Goal: Information Seeking & Learning: Learn about a topic

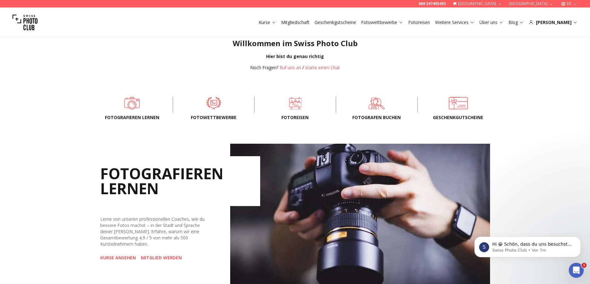
scroll to position [151, 0]
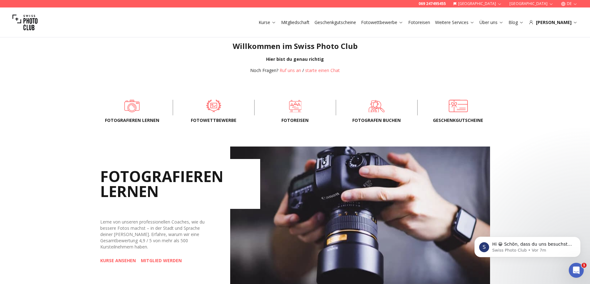
click at [377, 115] on div "Fotografieren lernen Fotowettbewerbe Fotoreisen FOTOGRAFEN BUCHEN Geschenkgutsc…" at bounding box center [295, 108] width 400 height 28
click at [377, 112] on span at bounding box center [377, 106] width 62 height 19
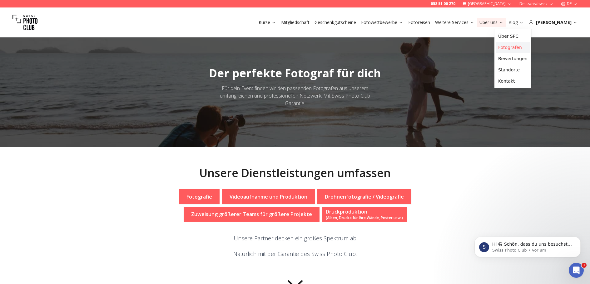
scroll to position [5, 0]
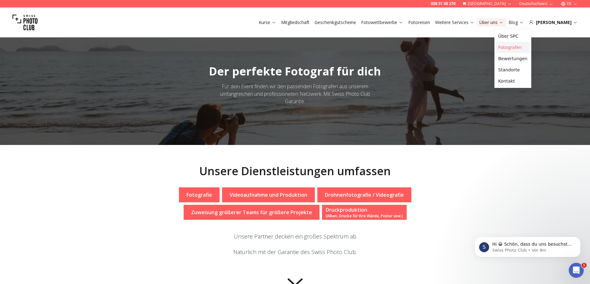
click at [510, 48] on link "Fotografen" at bounding box center [512, 47] width 34 height 11
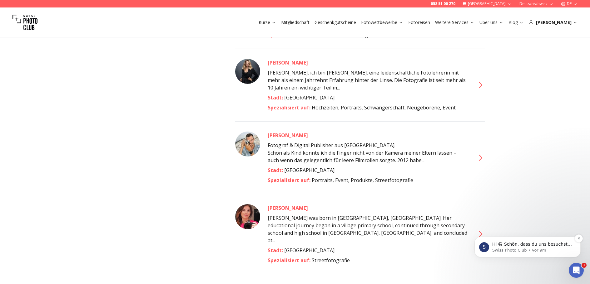
scroll to position [3383, 0]
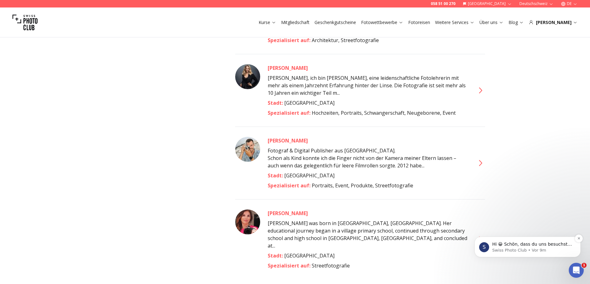
click at [512, 246] on p "Hi 😀 Schön, dass du uns besuchst. Stell' uns gerne jederzeit Fragen oder hinter…" at bounding box center [532, 245] width 81 height 6
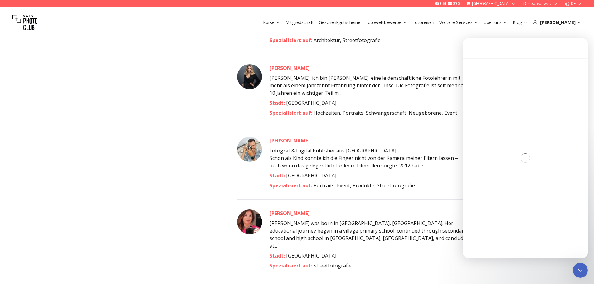
scroll to position [0, 0]
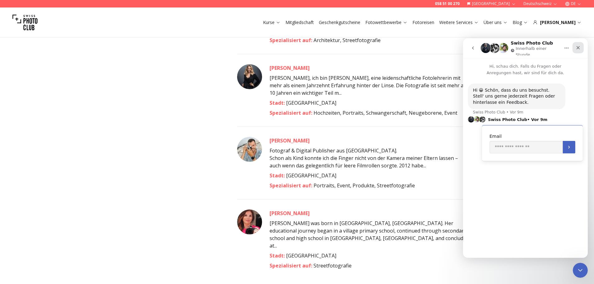
click at [579, 46] on icon "Schließen" at bounding box center [578, 47] width 3 height 3
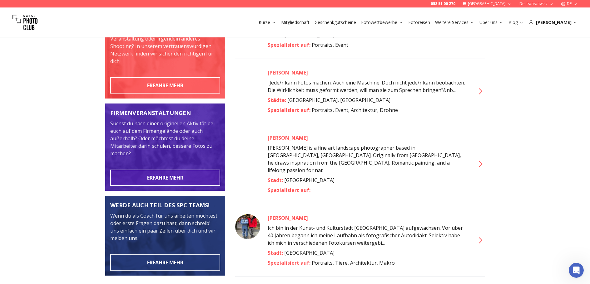
scroll to position [119, 0]
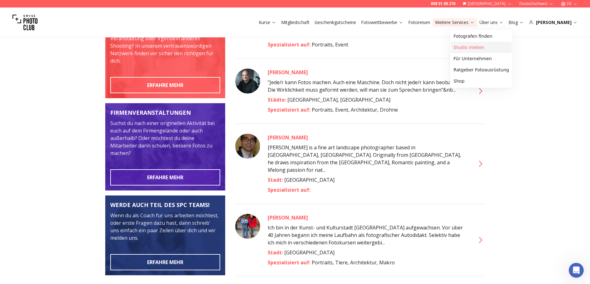
click at [474, 48] on link "Studio mieten" at bounding box center [481, 47] width 61 height 11
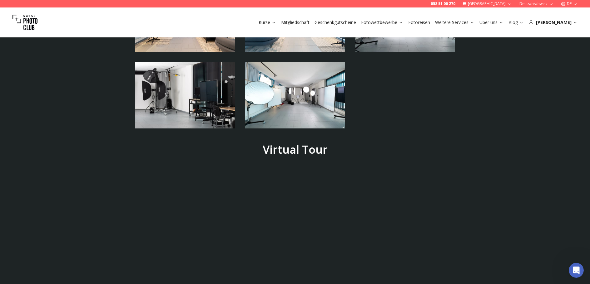
scroll to position [1593, 0]
click at [309, 23] on link "Mitgliedschaft" at bounding box center [295, 22] width 28 height 6
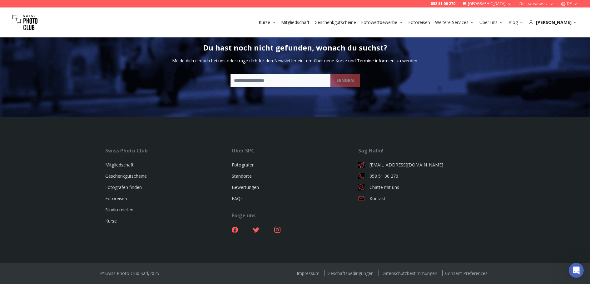
scroll to position [1083, 0]
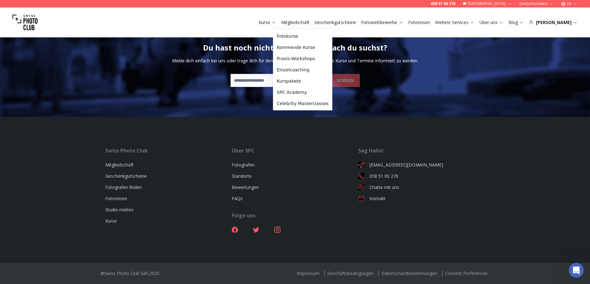
click at [276, 24] on link "Kurse" at bounding box center [266, 22] width 17 height 6
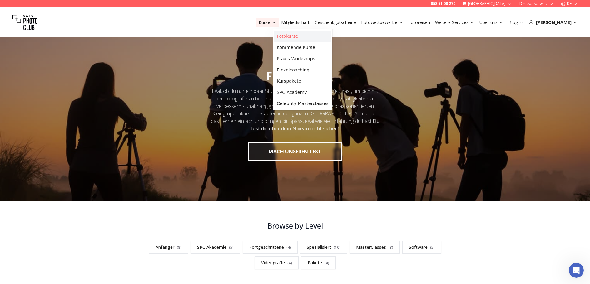
click at [287, 38] on link "Fotokurse" at bounding box center [302, 36] width 57 height 11
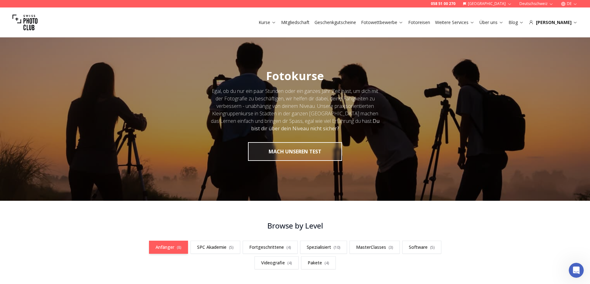
click at [173, 245] on link "Anfänger ( 8 )" at bounding box center [168, 247] width 39 height 13
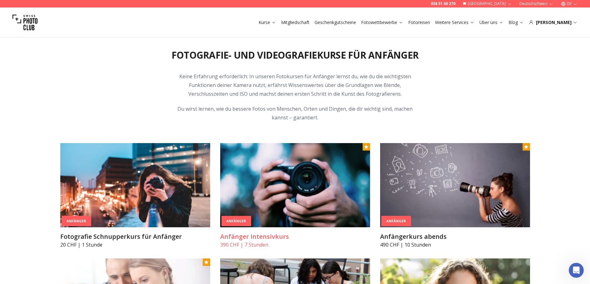
scroll to position [245, 0]
click at [164, 199] on img at bounding box center [135, 185] width 150 height 84
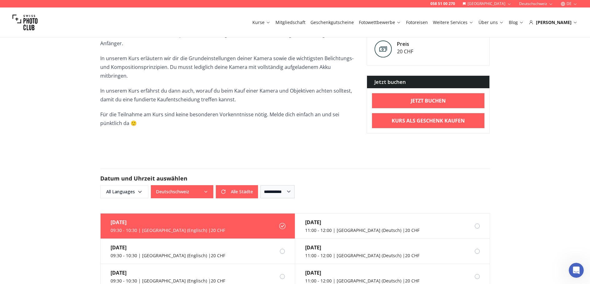
scroll to position [214, 0]
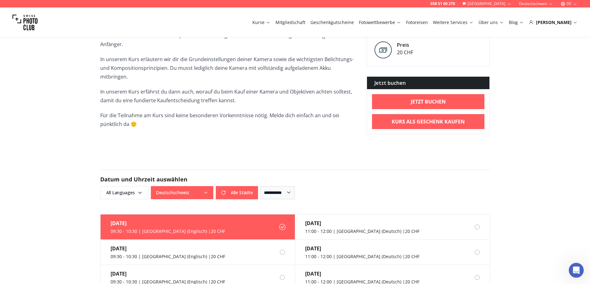
click at [205, 190] on icon "button" at bounding box center [205, 192] width 5 height 5
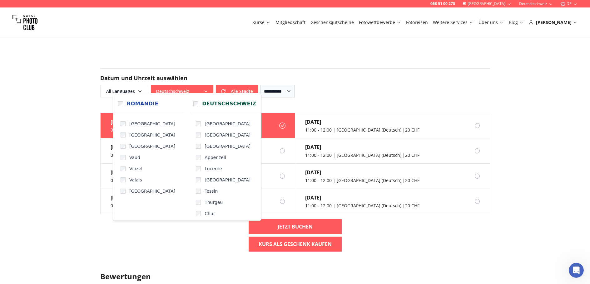
scroll to position [307, 0]
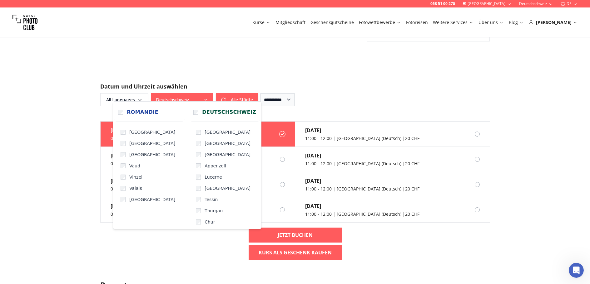
click at [337, 93] on div "**********" at bounding box center [295, 99] width 390 height 13
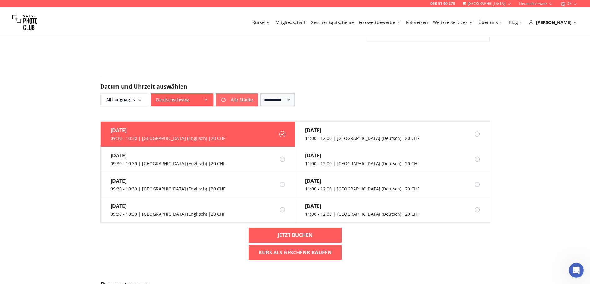
click at [233, 96] on button "Alle Städte" at bounding box center [237, 99] width 42 height 13
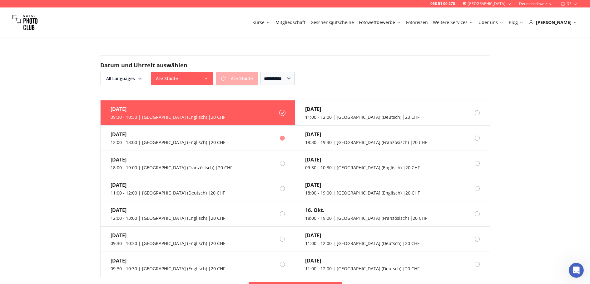
scroll to position [327, 0]
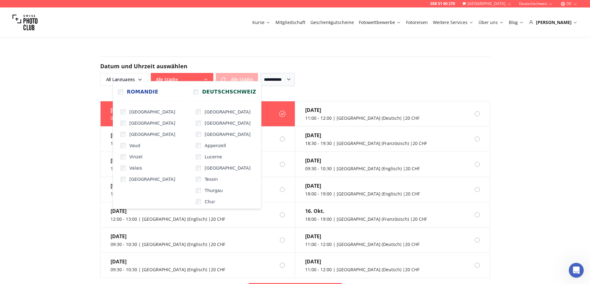
click at [204, 79] on icon "button" at bounding box center [205, 79] width 2 height 1
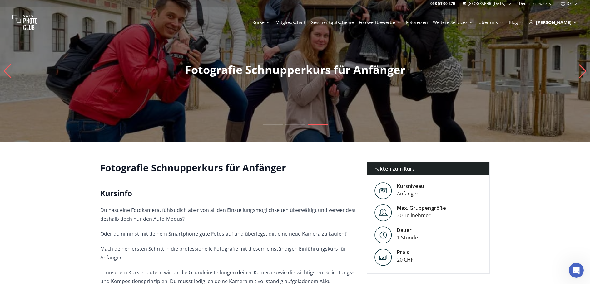
scroll to position [0, 0]
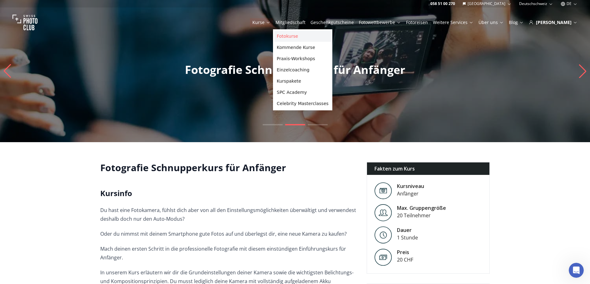
click at [283, 35] on link "Fotokurse" at bounding box center [302, 36] width 57 height 11
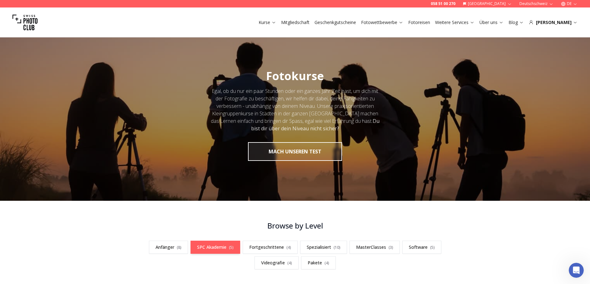
click at [212, 248] on link "SPC Akademie ( 5 )" at bounding box center [215, 247] width 50 height 13
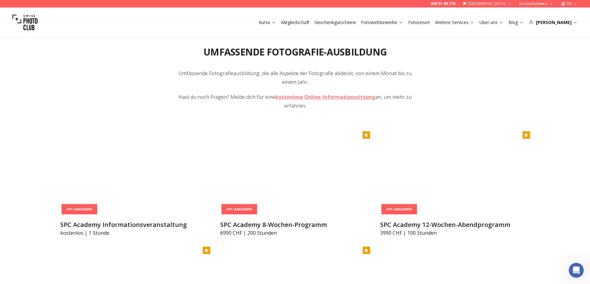
scroll to position [704, 0]
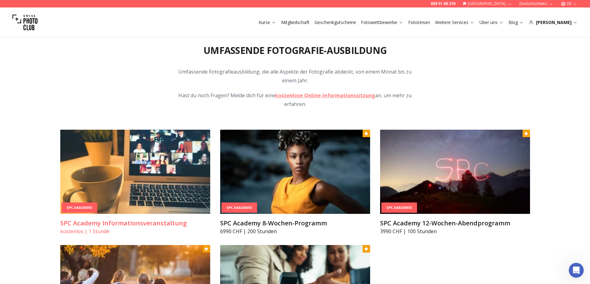
click at [173, 180] on img at bounding box center [135, 172] width 150 height 84
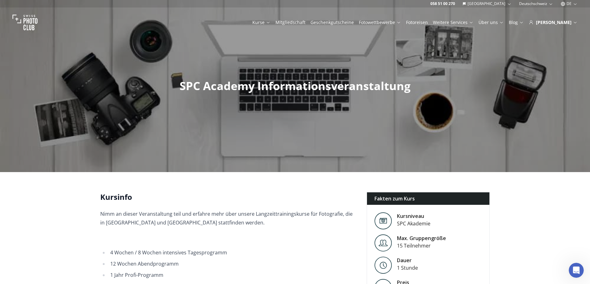
scroll to position [1, 0]
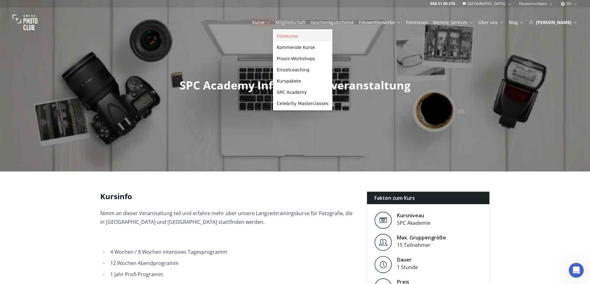
click at [289, 37] on link "Fotokurse" at bounding box center [302, 36] width 57 height 11
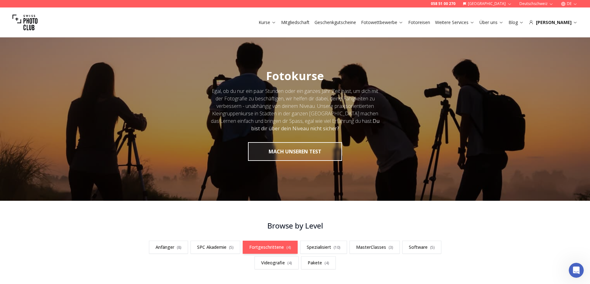
click at [272, 248] on link "Fortgeschrittene ( 4 )" at bounding box center [270, 247] width 55 height 13
